Goal: Task Accomplishment & Management: Manage account settings

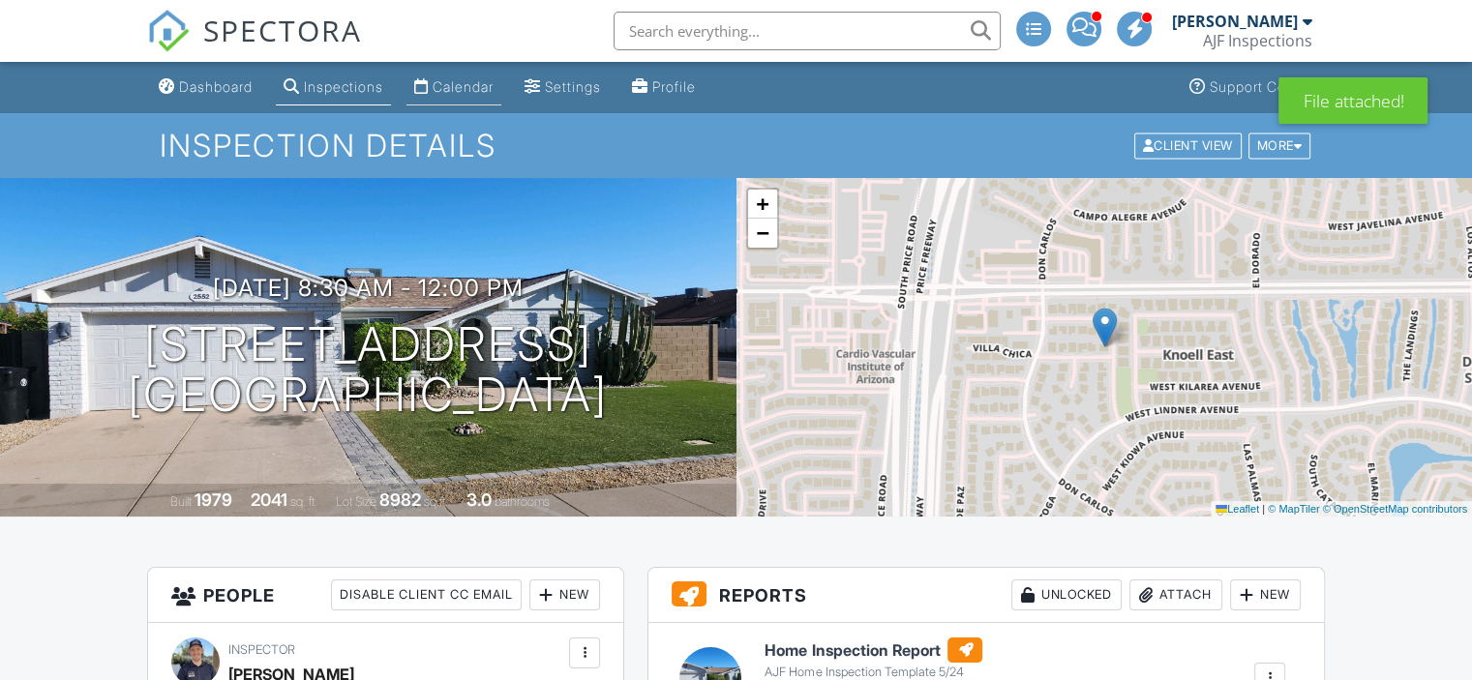
click at [501, 100] on link "Calendar" at bounding box center [453, 88] width 95 height 36
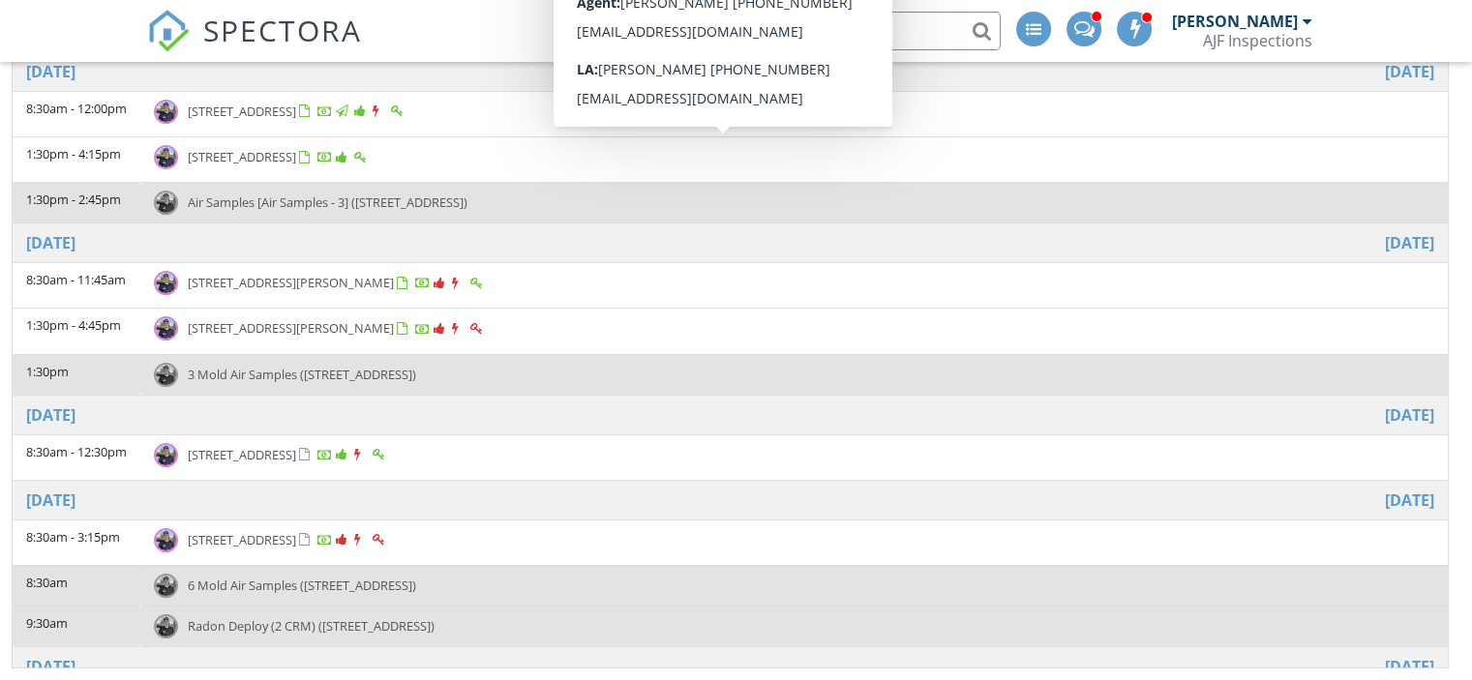
click at [281, 151] on span "525 N Val Vista Dr 26, Mesa 85213" at bounding box center [242, 156] width 108 height 17
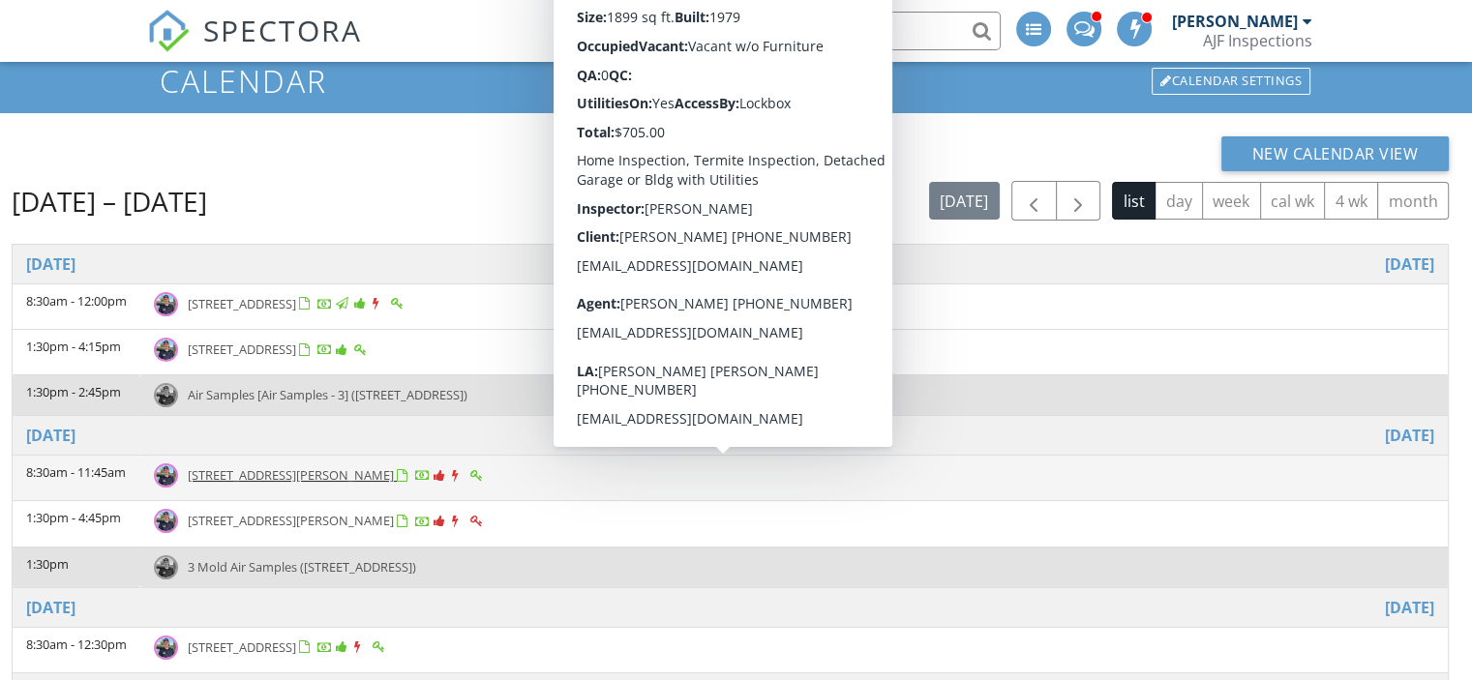
scroll to position [57, 0]
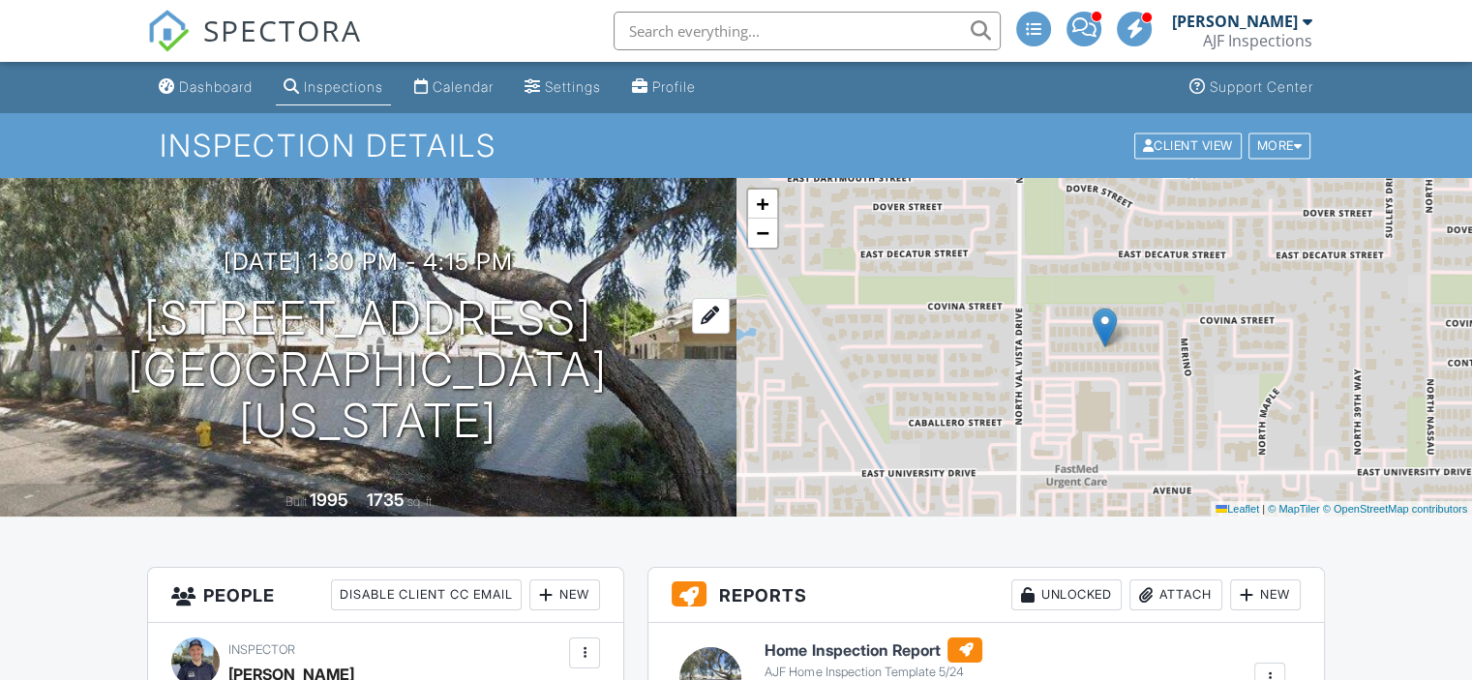
click at [297, 334] on h1 "525 N Val Vista Dr 26 Mesa, Arizona 85213" at bounding box center [368, 369] width 674 height 153
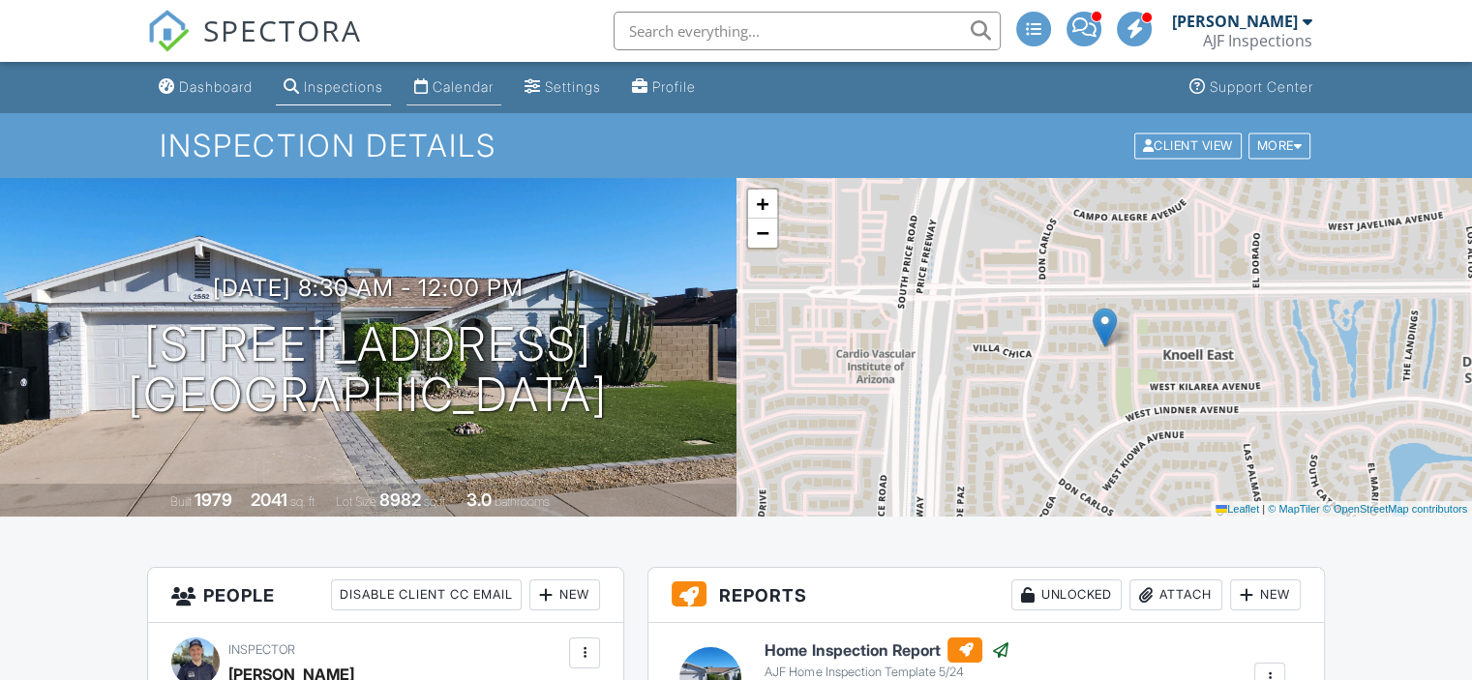
click at [464, 89] on div "Calendar" at bounding box center [462, 86] width 61 height 16
